Goal: Information Seeking & Learning: Learn about a topic

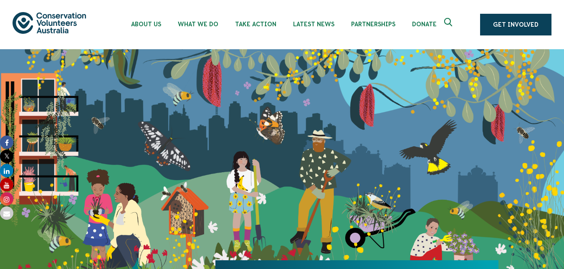
click at [453, 20] on icon "Expand search box" at bounding box center [449, 24] width 10 height 13
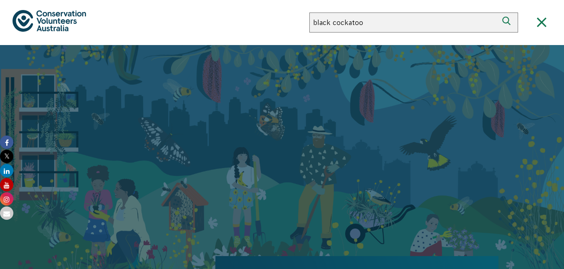
type input "black cockatoo"
click at [498, 13] on button "Search" at bounding box center [508, 23] width 20 height 20
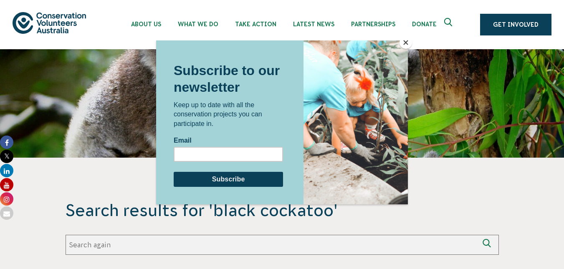
click at [404, 43] on button "Close" at bounding box center [406, 42] width 13 height 13
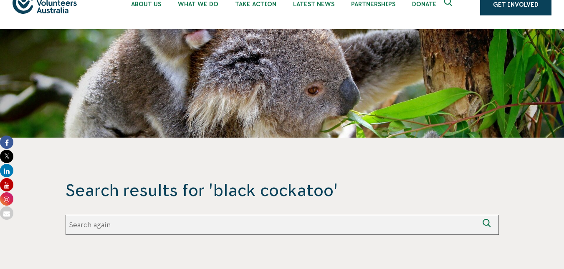
scroll to position [12, 0]
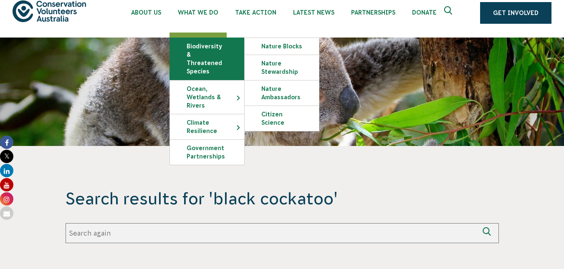
click at [205, 56] on link "Biodiversity & Threatened Species" at bounding box center [207, 59] width 74 height 42
